Goal: Transaction & Acquisition: Purchase product/service

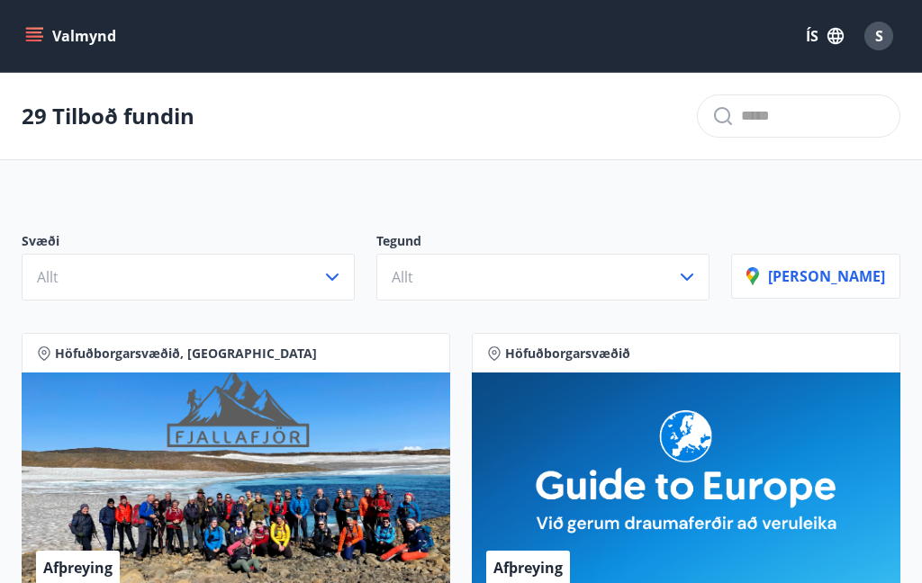
click at [343, 282] on icon "button" at bounding box center [332, 278] width 22 height 22
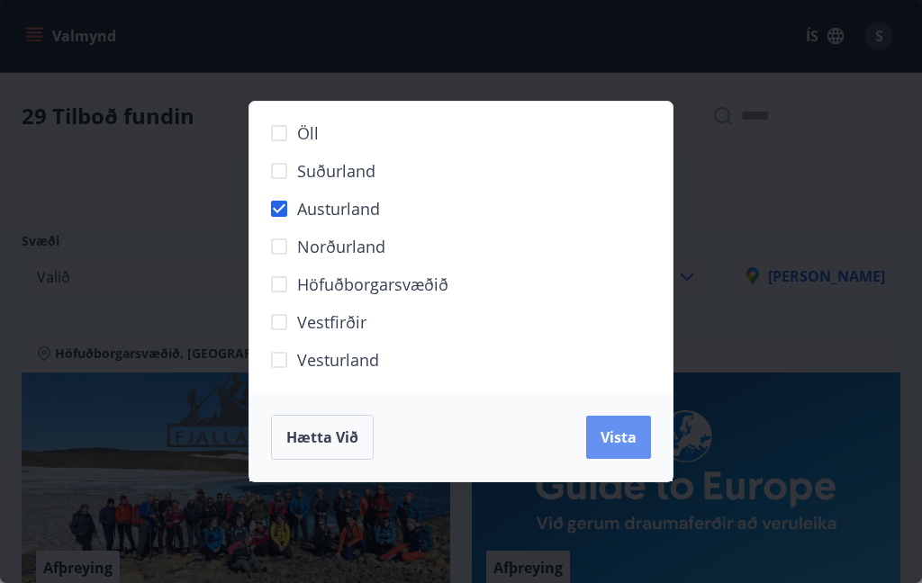
click at [631, 438] on span "Vista" at bounding box center [619, 438] width 36 height 20
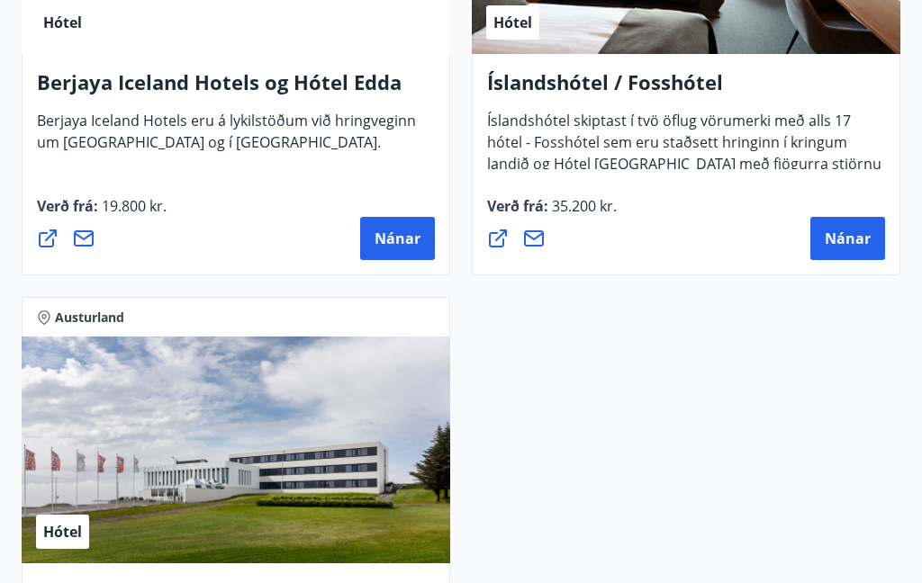
scroll to position [635, 0]
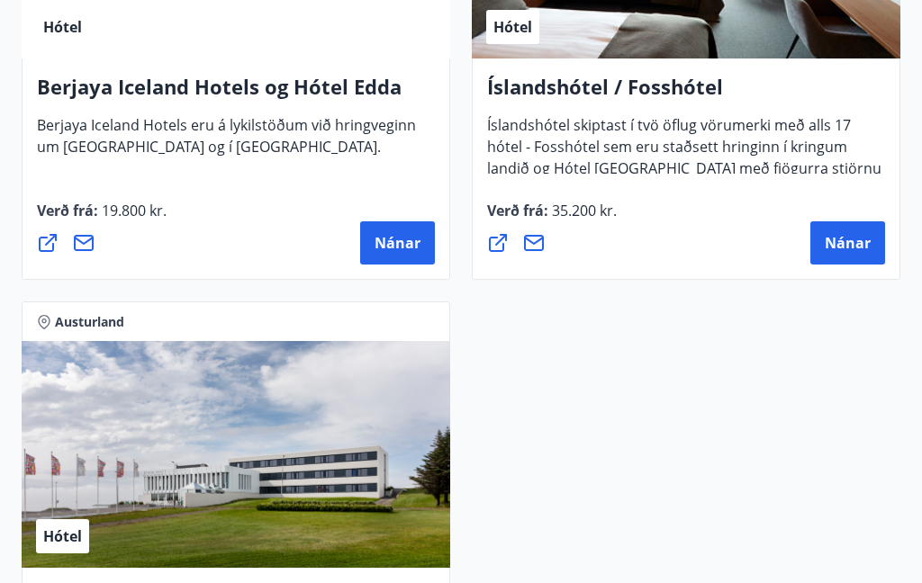
click at [848, 253] on button "Nánar" at bounding box center [847, 242] width 75 height 43
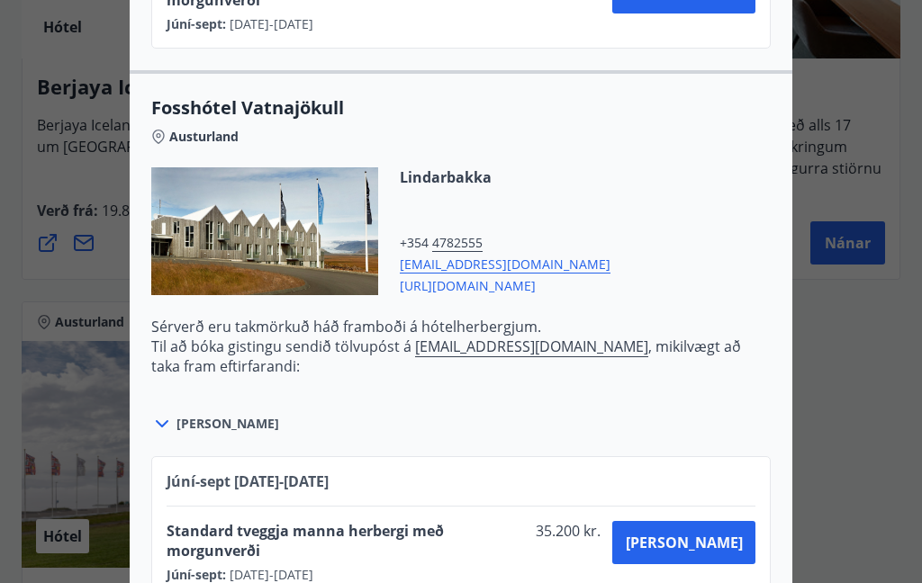
scroll to position [1079, 0]
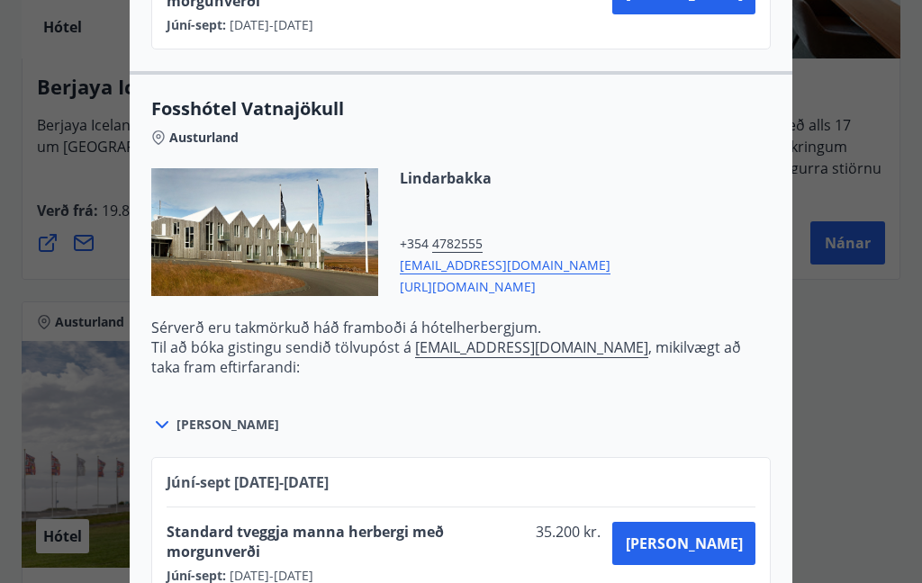
click at [734, 534] on span "Kaupa" at bounding box center [684, 544] width 117 height 20
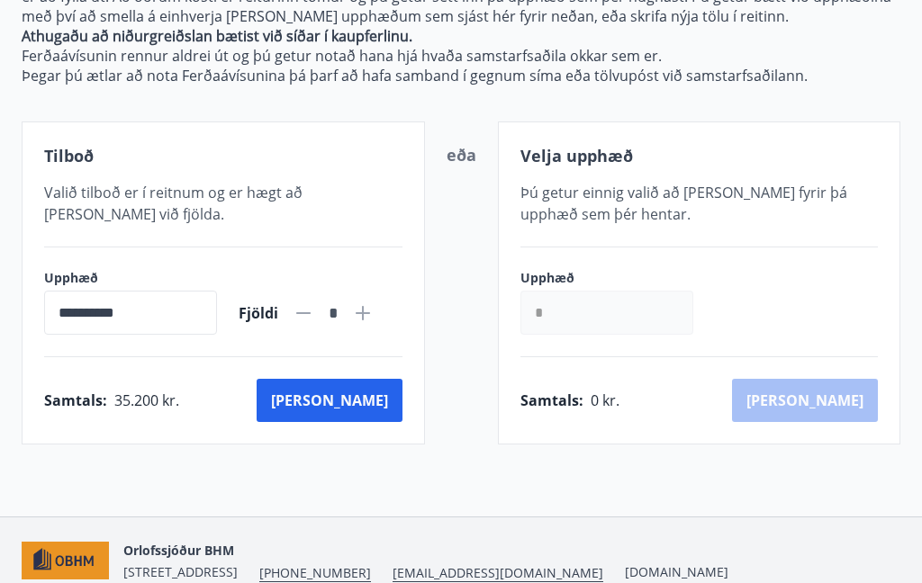
scroll to position [274, 0]
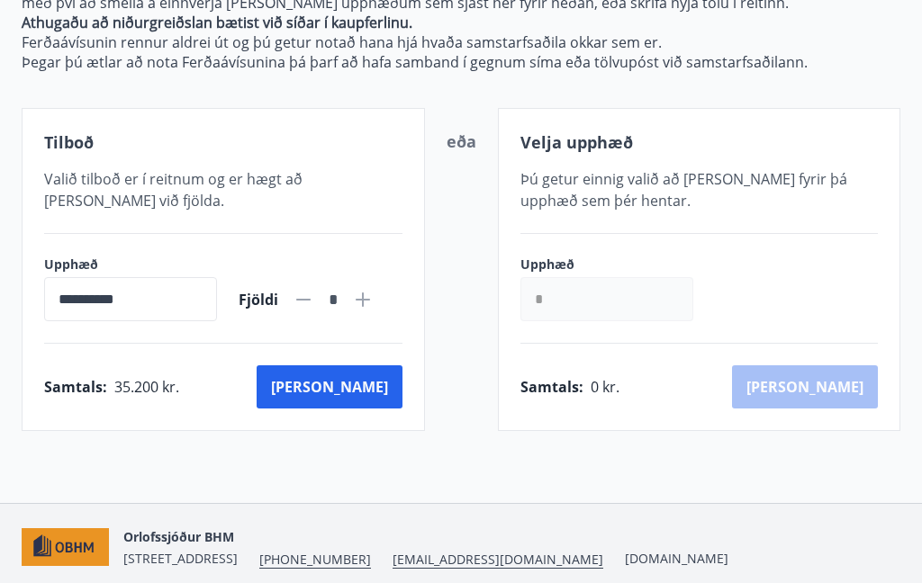
click at [371, 393] on button "Kaup" at bounding box center [330, 387] width 146 height 43
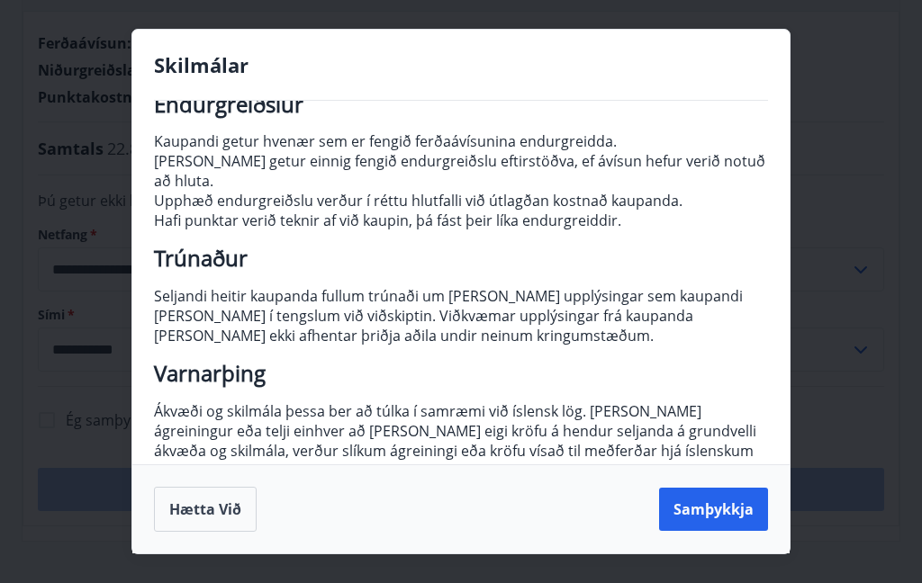
scroll to position [295, 0]
click at [723, 513] on button "Samþykkja" at bounding box center [713, 509] width 109 height 43
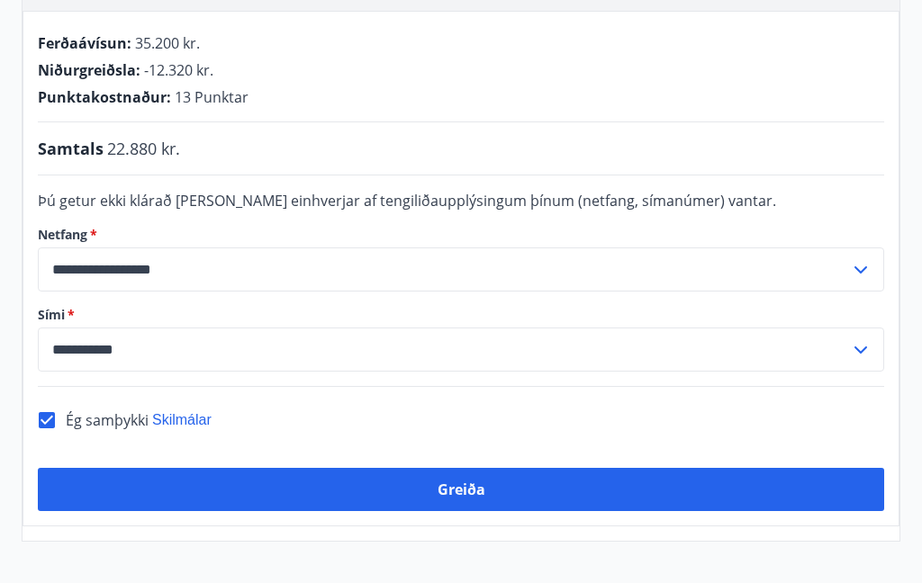
click at [490, 469] on button "Greiða" at bounding box center [461, 489] width 846 height 43
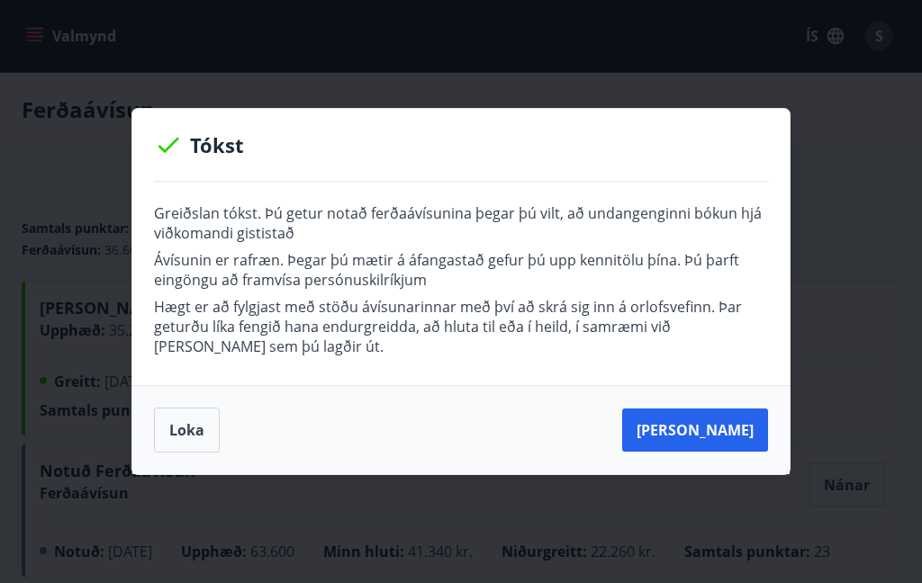
click at [185, 452] on button "Loka" at bounding box center [187, 430] width 66 height 45
click at [180, 436] on button "Loka" at bounding box center [187, 430] width 66 height 45
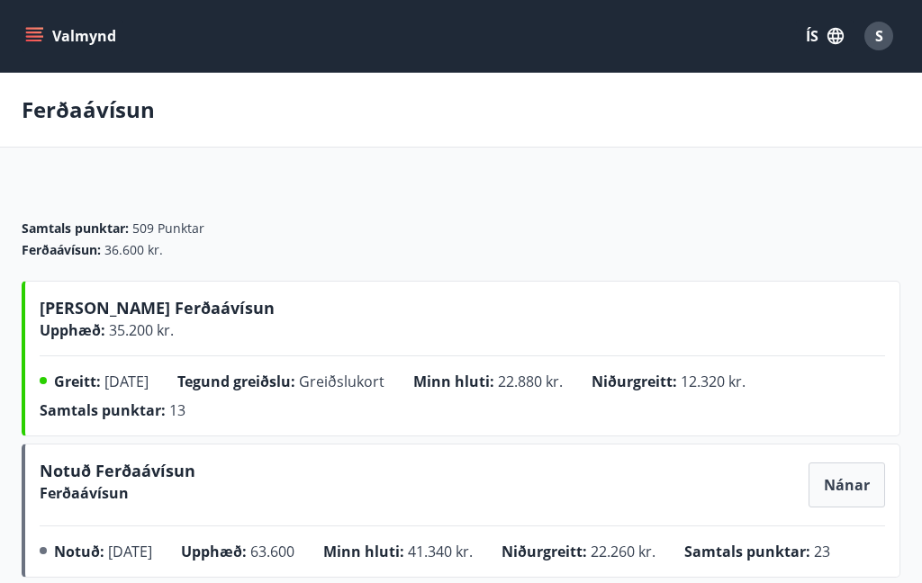
click at [41, 38] on icon "menu" at bounding box center [34, 36] width 18 height 18
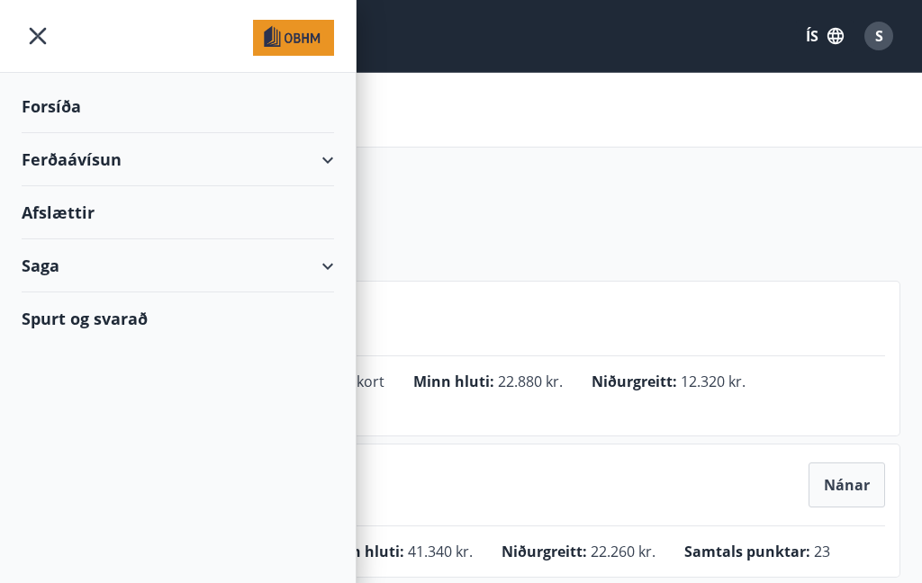
click at [240, 113] on div "Forsíða" at bounding box center [178, 106] width 312 height 53
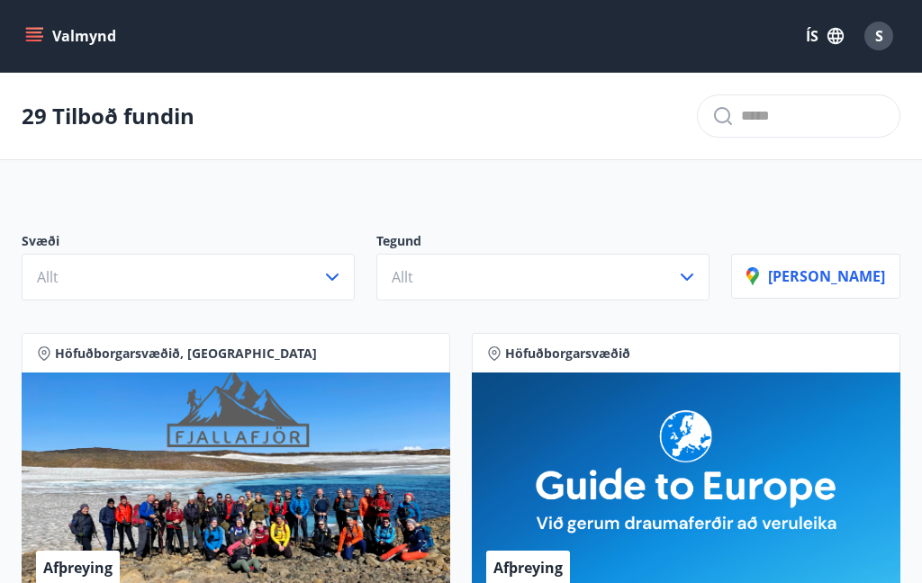
click at [884, 41] on div "S" at bounding box center [878, 36] width 29 height 29
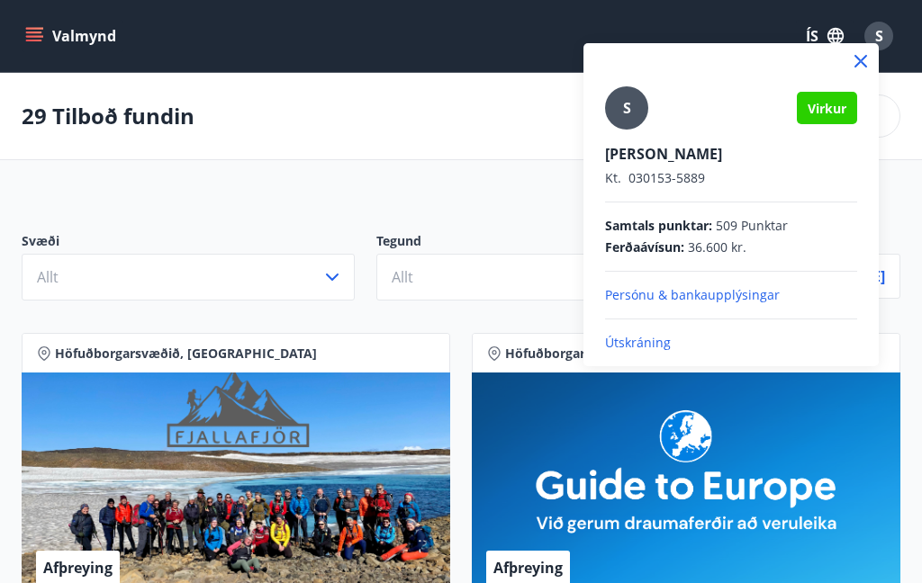
click at [645, 348] on p "Útskráning" at bounding box center [731, 343] width 252 height 18
